Goal: Check status

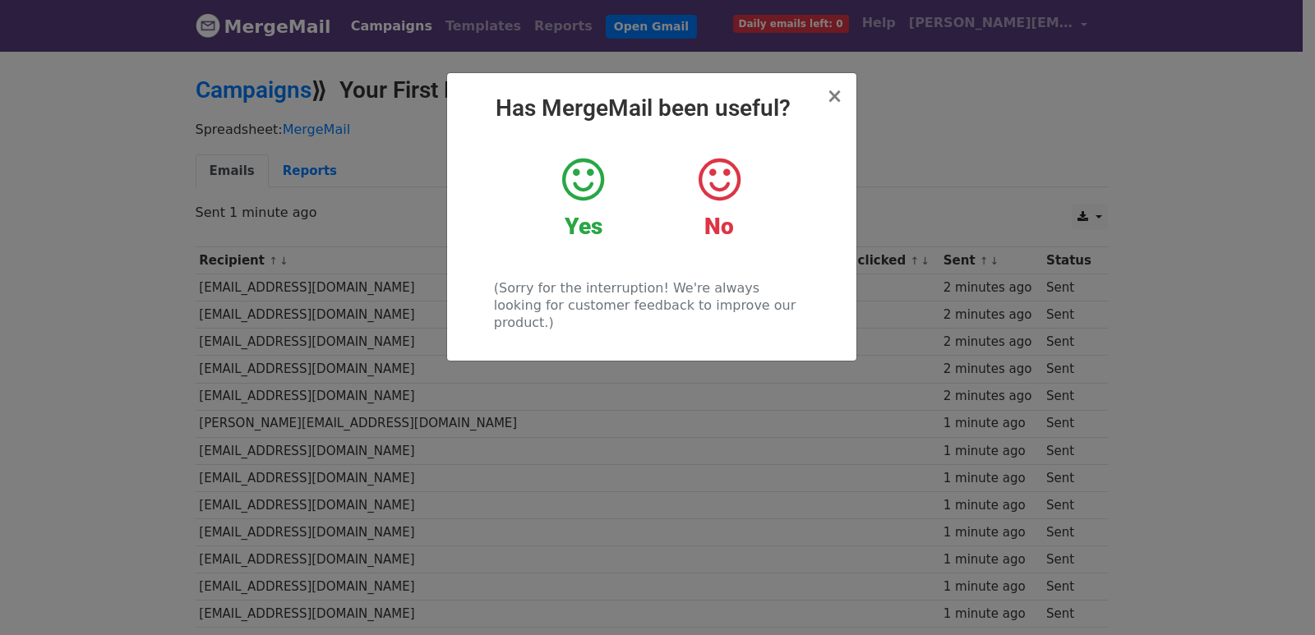
click at [428, 356] on div "× Has MergeMail been useful? Yes No (Sorry for the interruption! We're always l…" at bounding box center [657, 342] width 1315 height 586
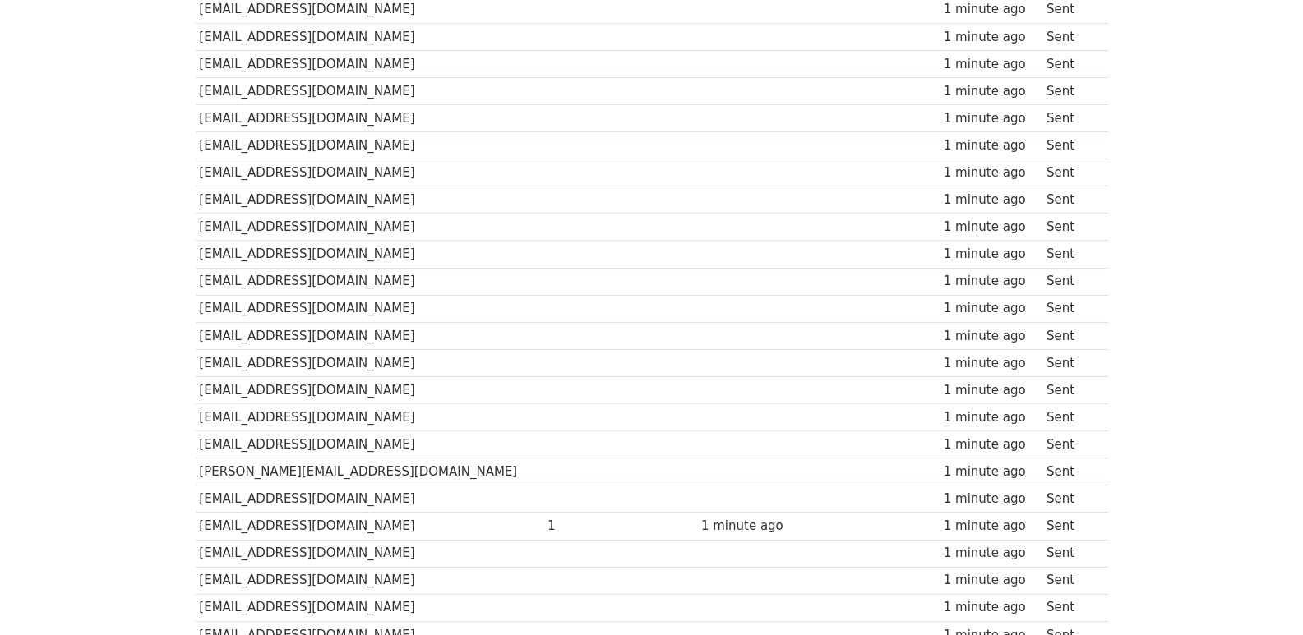
scroll to position [1144, 0]
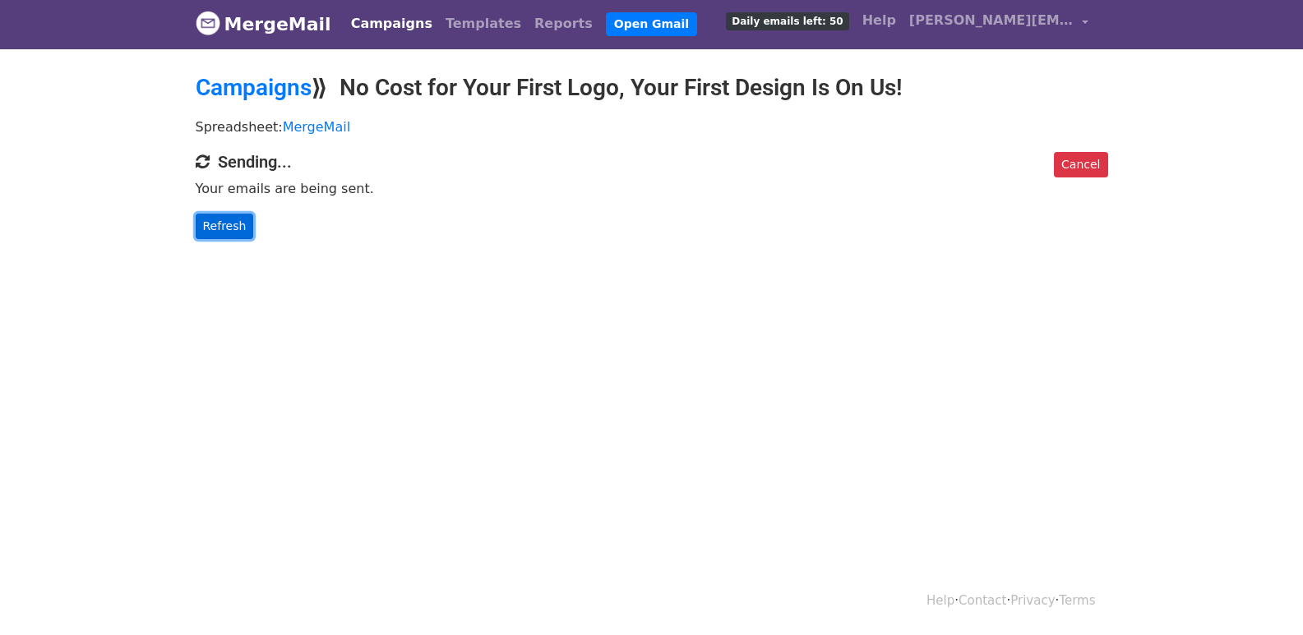
click at [216, 228] on link "Refresh" at bounding box center [225, 226] width 58 height 25
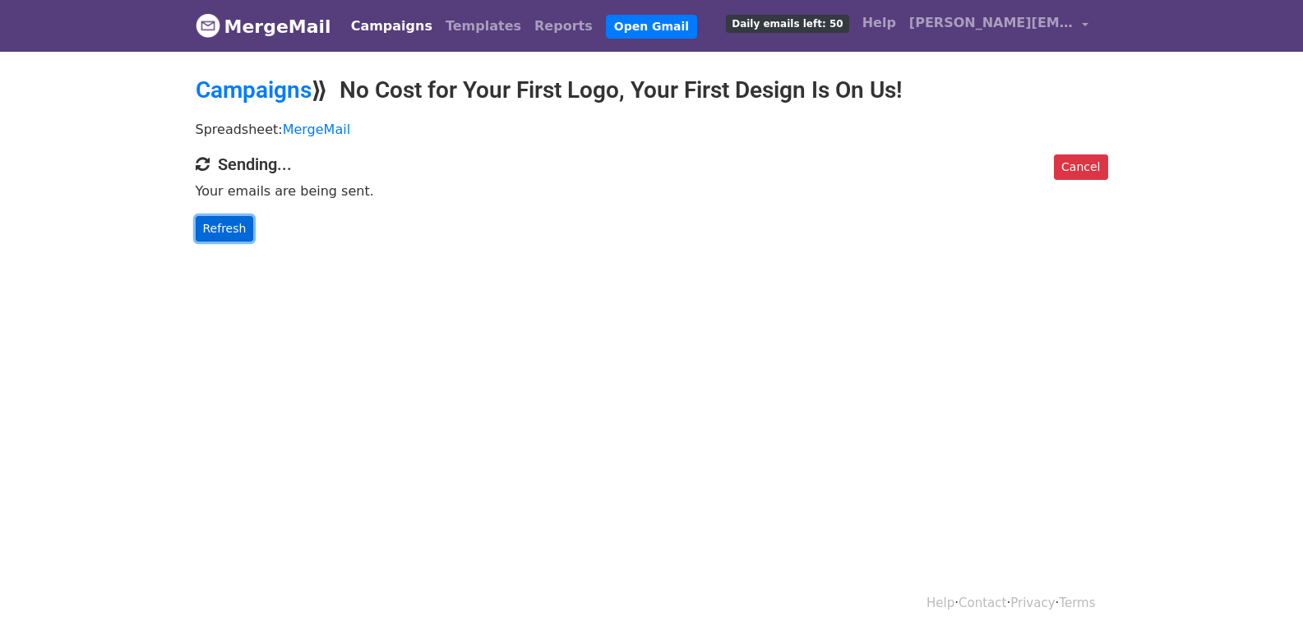
click at [196, 223] on link "Refresh" at bounding box center [225, 228] width 58 height 25
click at [230, 224] on link "Refresh" at bounding box center [225, 228] width 58 height 25
